Goal: Information Seeking & Learning: Learn about a topic

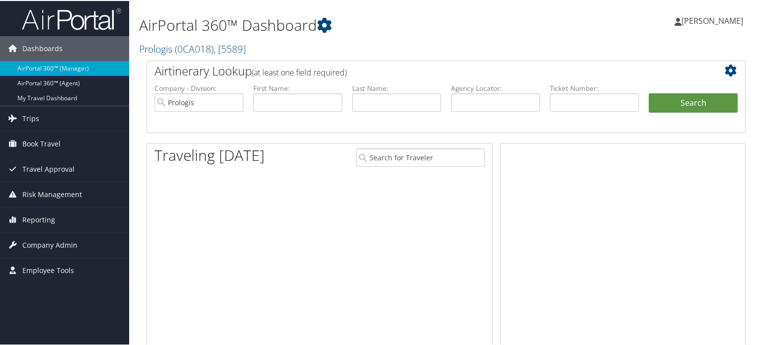
click at [185, 46] on span "( 0CA018 )" at bounding box center [194, 47] width 39 height 13
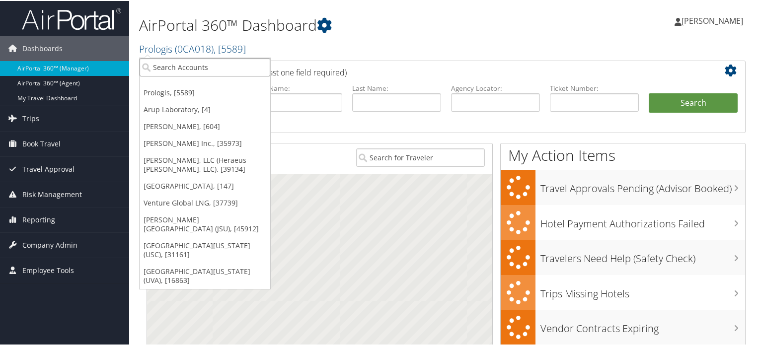
click at [167, 67] on input "search" at bounding box center [205, 66] width 131 height 18
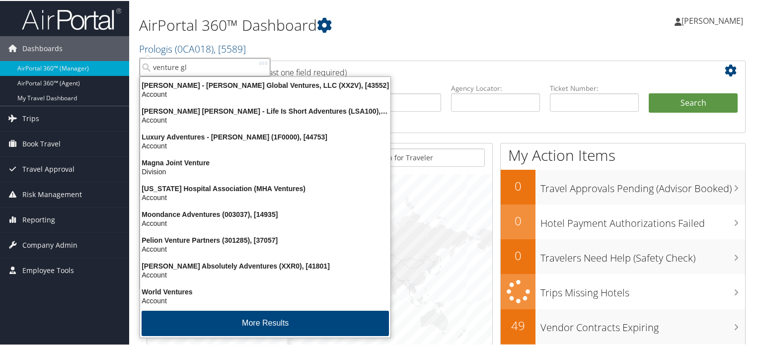
type input "venture glo"
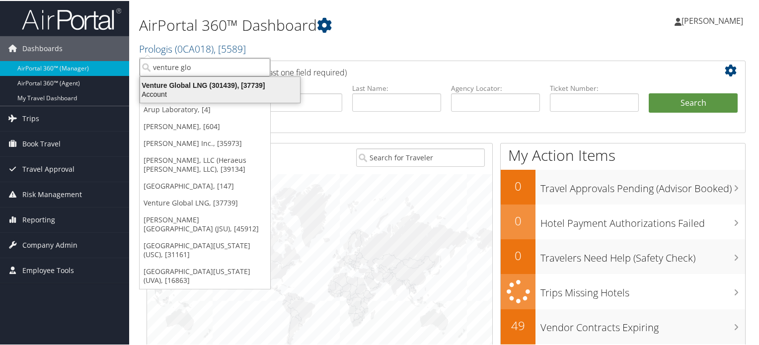
click at [194, 87] on div "Venture Global LNG (301439), [37739]" at bounding box center [220, 84] width 172 height 9
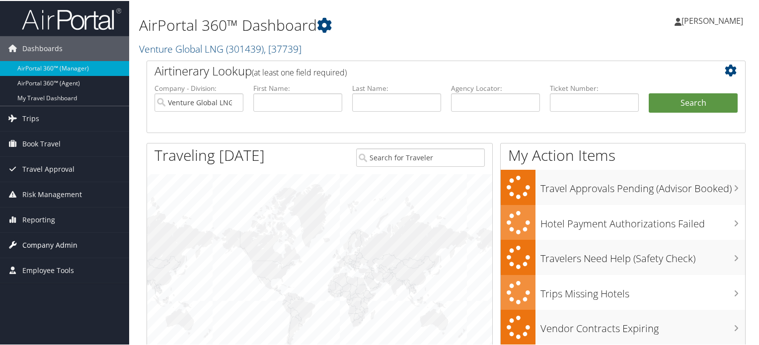
click at [39, 246] on span "Company Admin" at bounding box center [49, 244] width 55 height 25
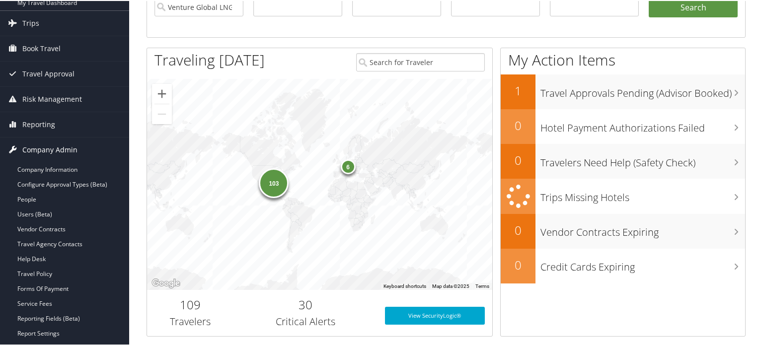
scroll to position [97, 0]
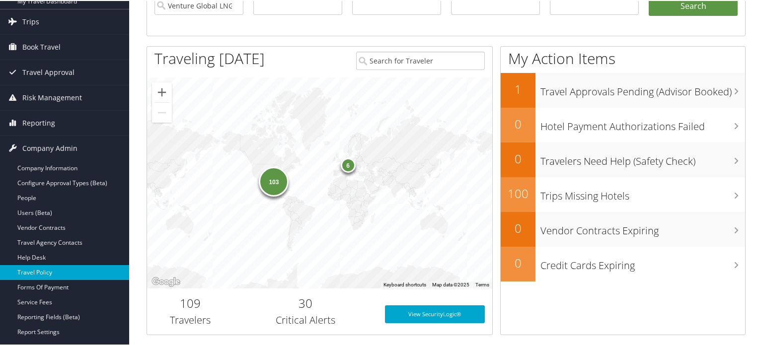
click at [54, 274] on link "Travel Policy" at bounding box center [64, 271] width 129 height 15
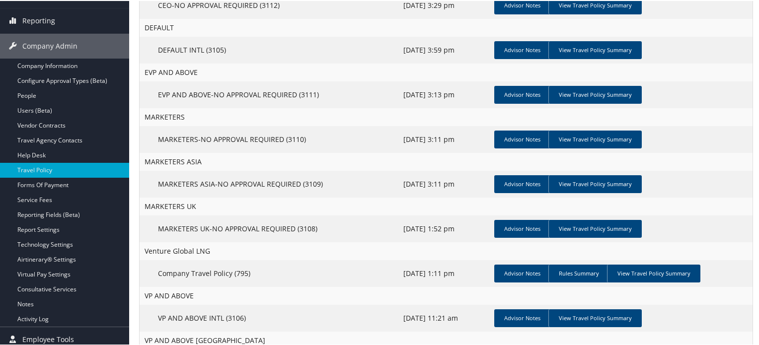
scroll to position [156, 0]
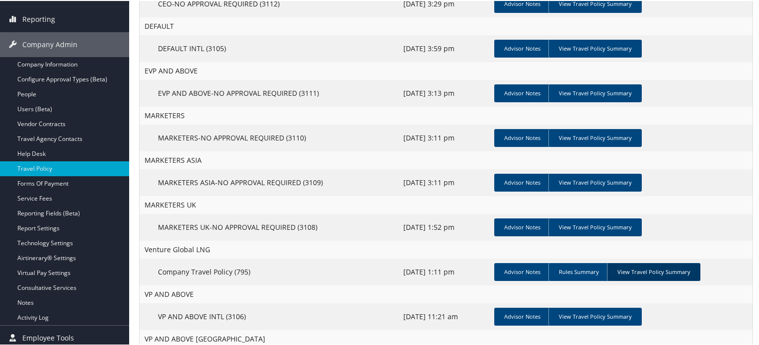
click at [648, 275] on link "View Travel Policy Summary" at bounding box center [653, 271] width 93 height 18
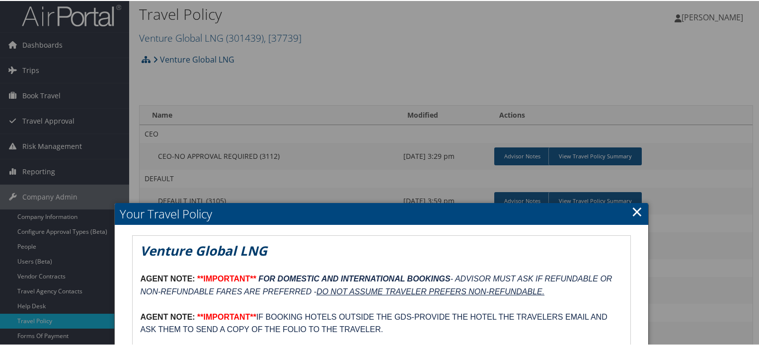
scroll to position [0, 0]
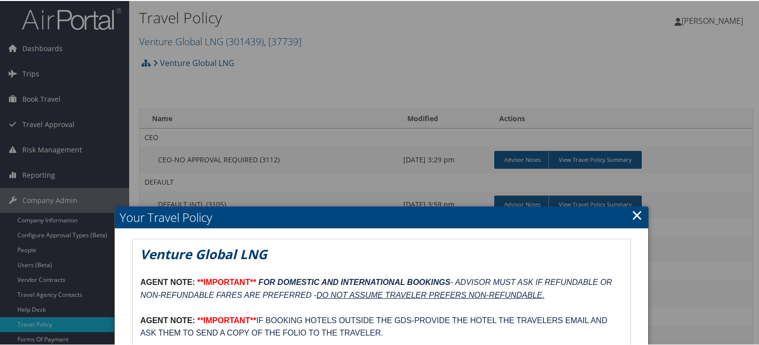
click at [631, 210] on link "×" at bounding box center [636, 214] width 11 height 20
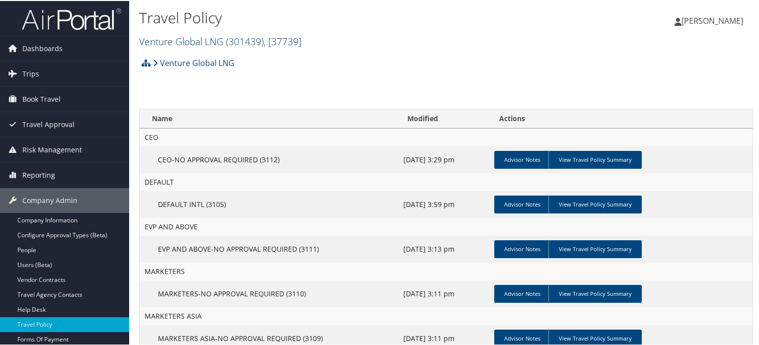
click at [233, 43] on span "( 301439 )" at bounding box center [245, 40] width 38 height 13
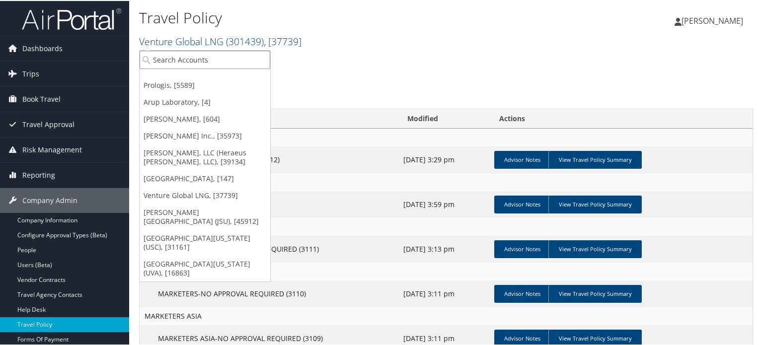
click at [170, 57] on input "search" at bounding box center [205, 59] width 131 height 18
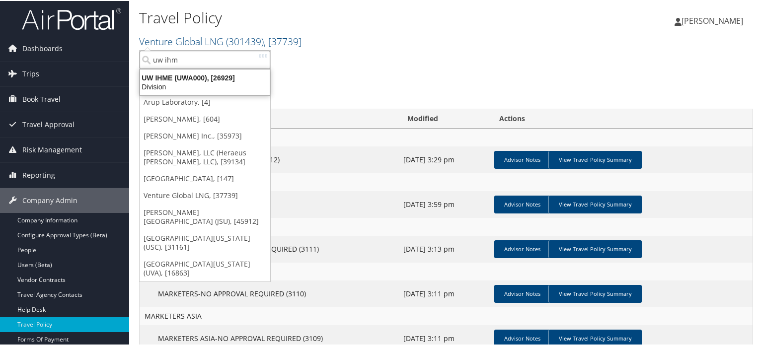
type input "uw ihme"
click at [167, 77] on div "UW IHME (UWA000), [26929]" at bounding box center [205, 77] width 142 height 9
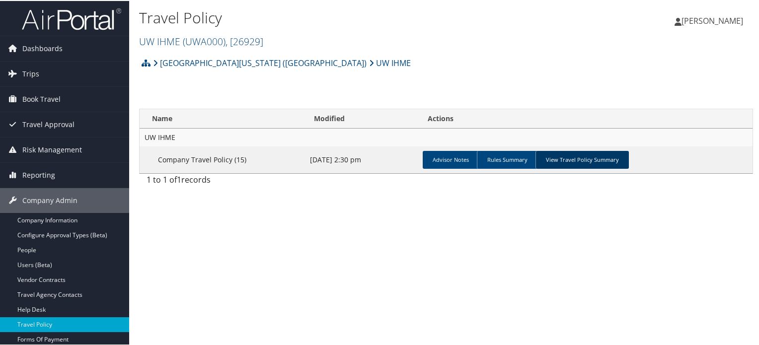
click at [589, 163] on link "View Travel Policy Summary" at bounding box center [581, 159] width 93 height 18
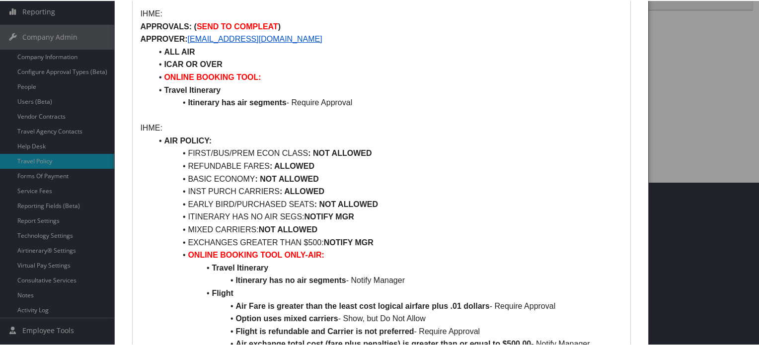
scroll to position [163, 0]
